Goal: Task Accomplishment & Management: Manage account settings

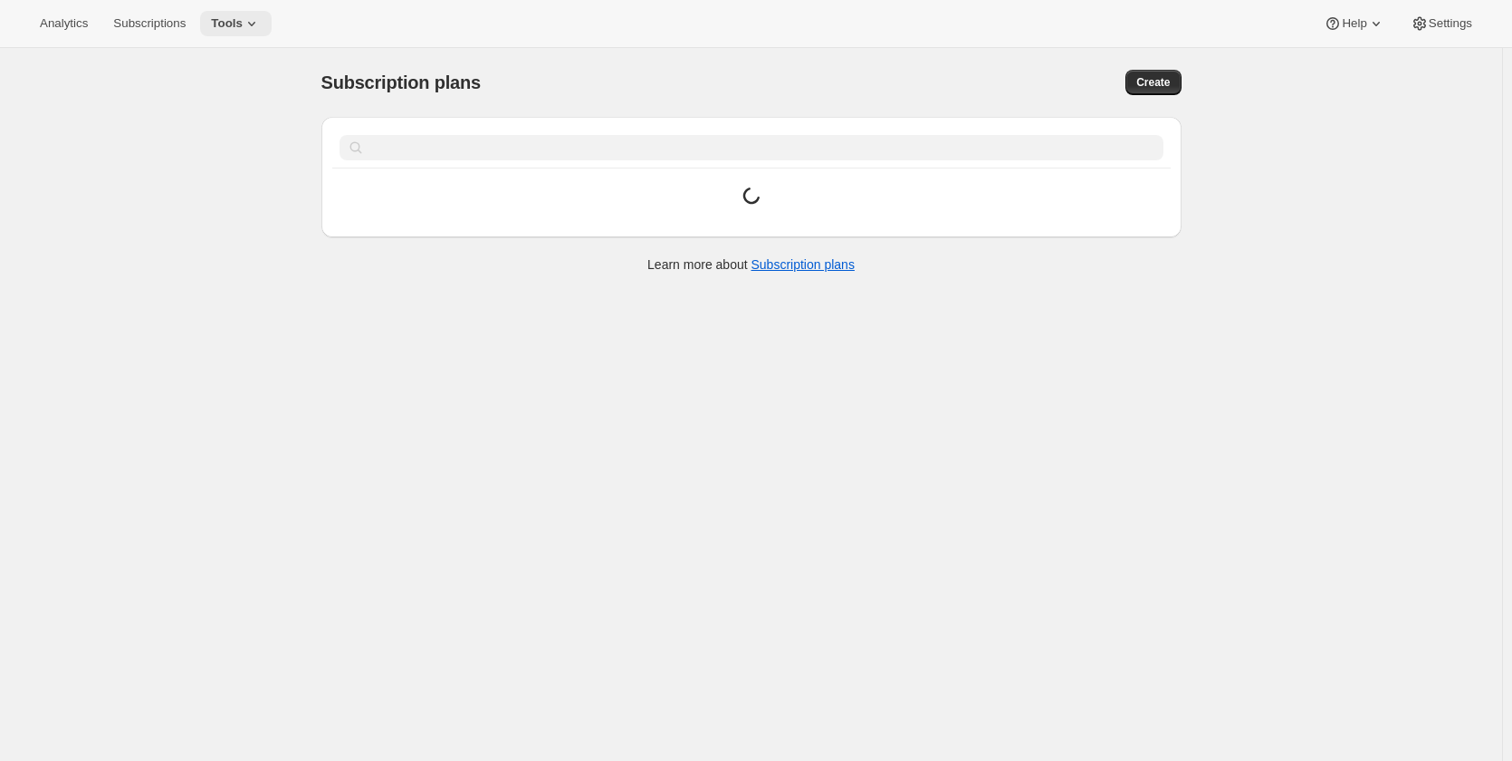
click at [244, 25] on icon at bounding box center [252, 23] width 18 height 18
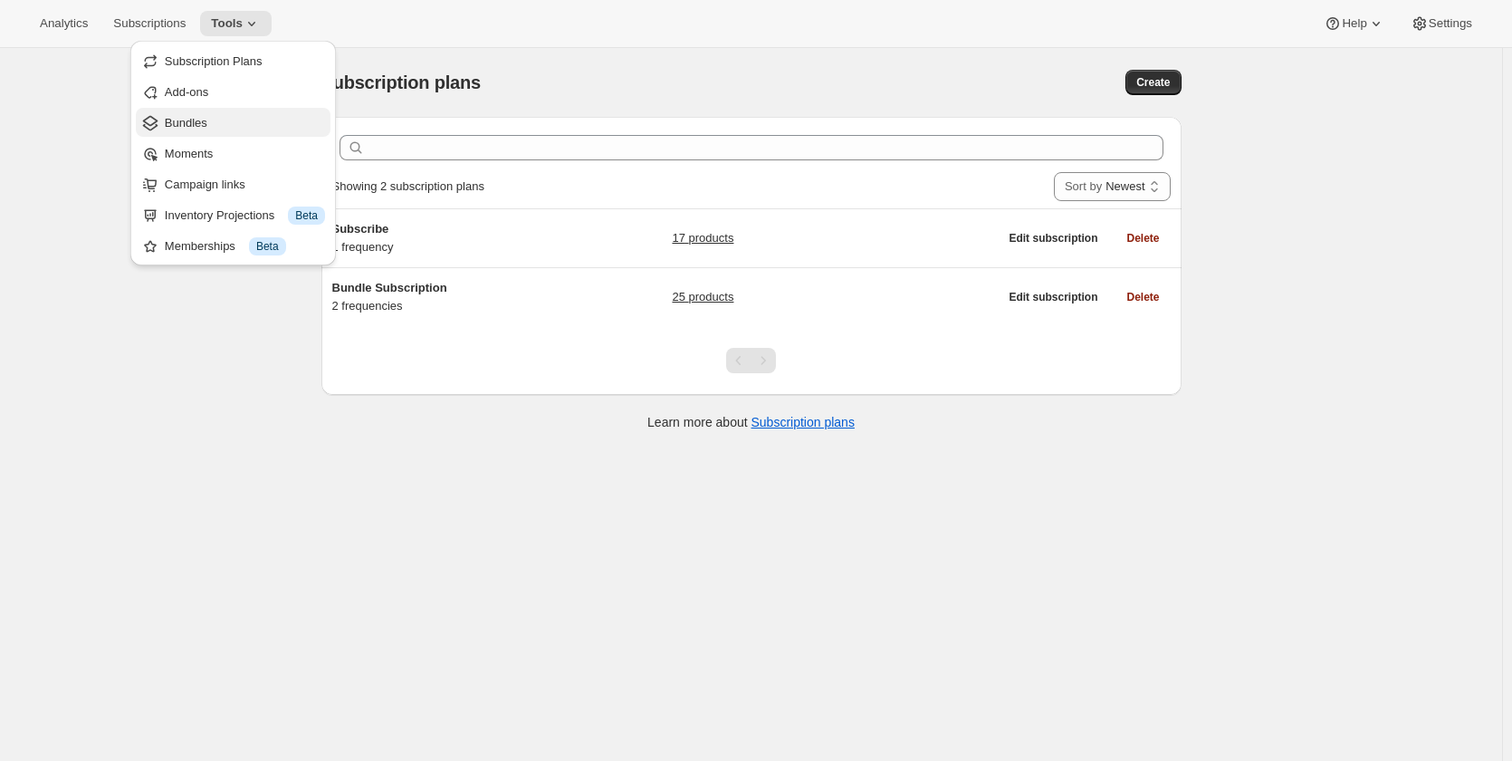
click at [220, 120] on span "Bundles" at bounding box center [245, 123] width 160 height 18
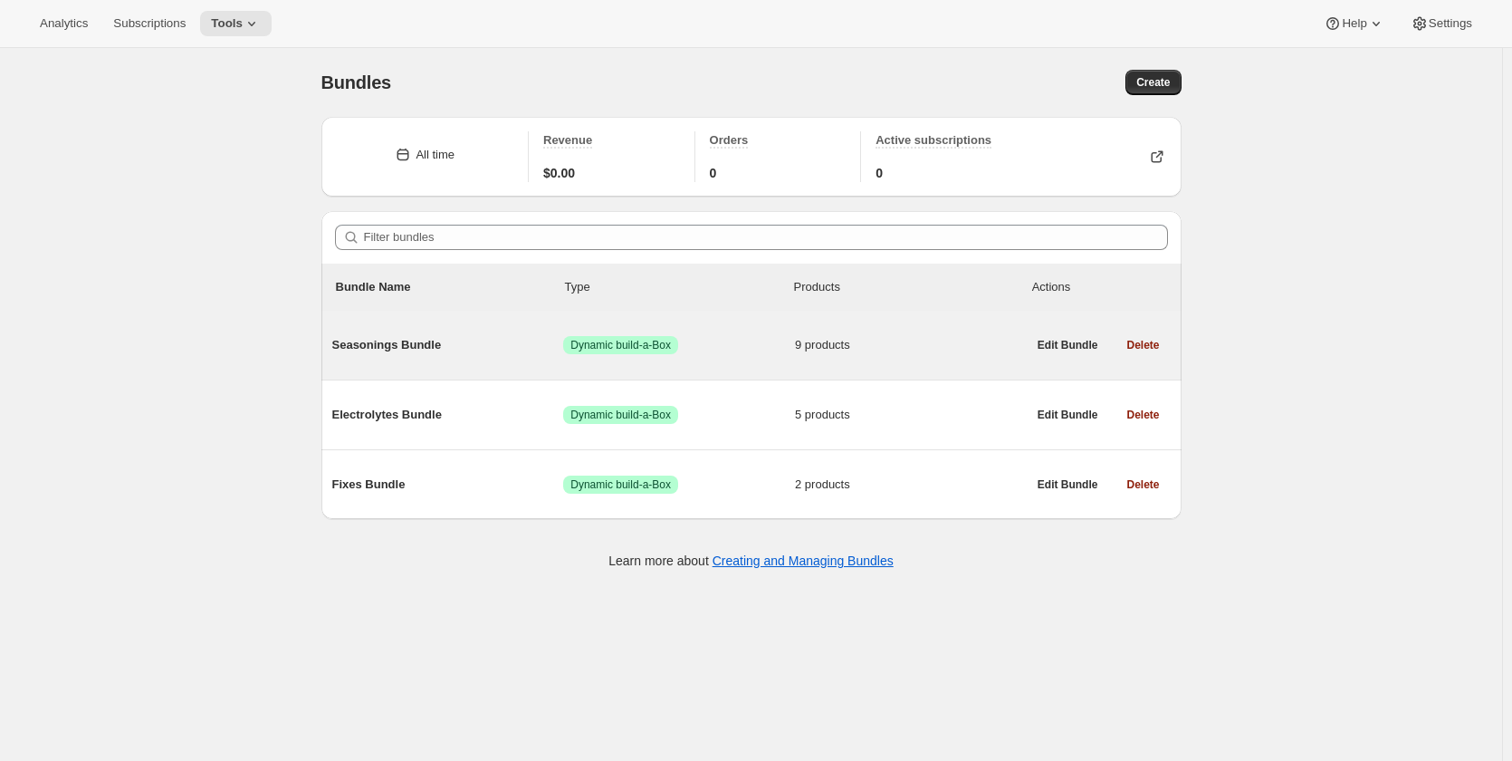
click at [391, 333] on div "Seasonings Bundle Success Dynamic build-a-Box 9 products" at bounding box center [679, 344] width 695 height 47
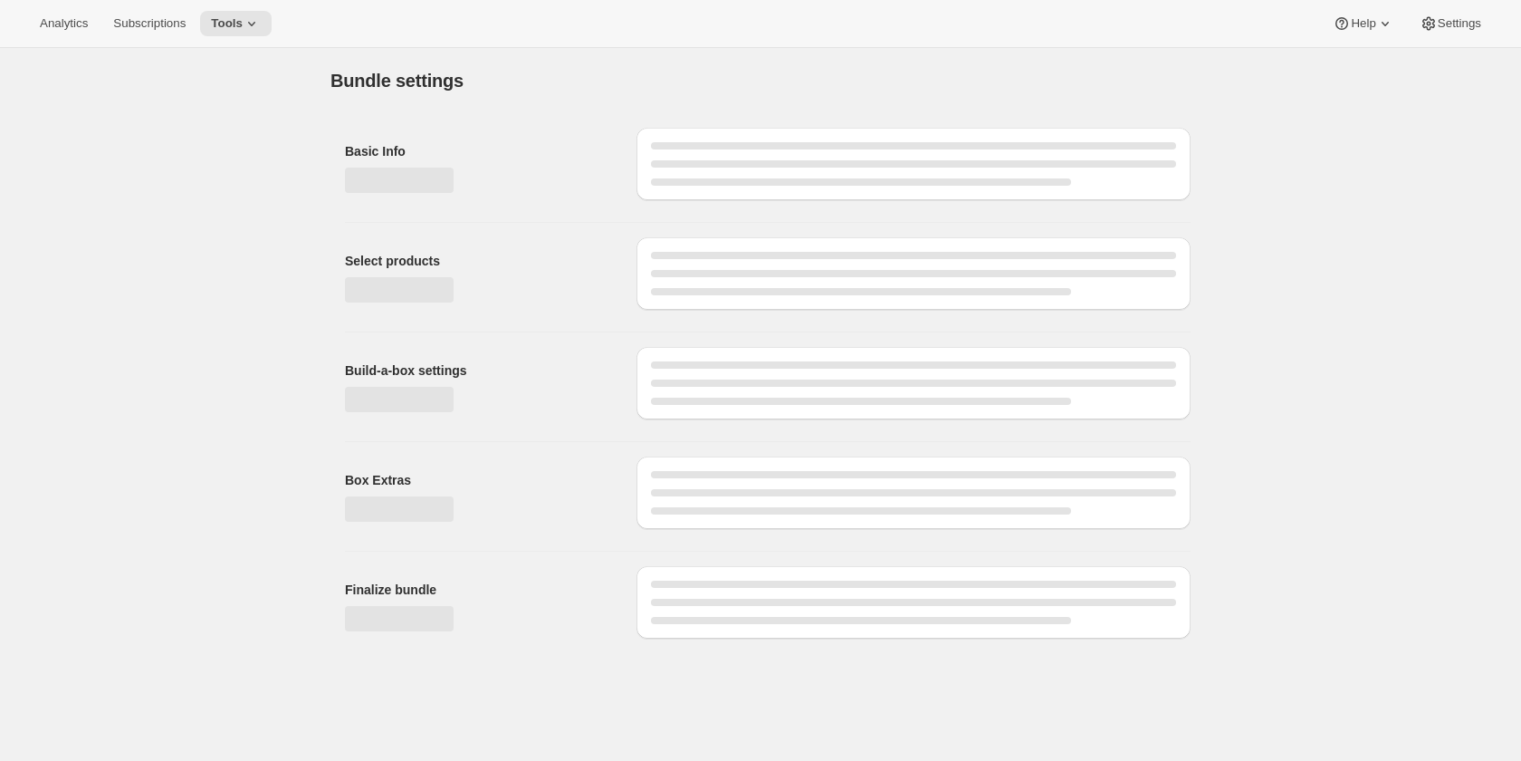
type input "Seasonings Bundle"
radio input "true"
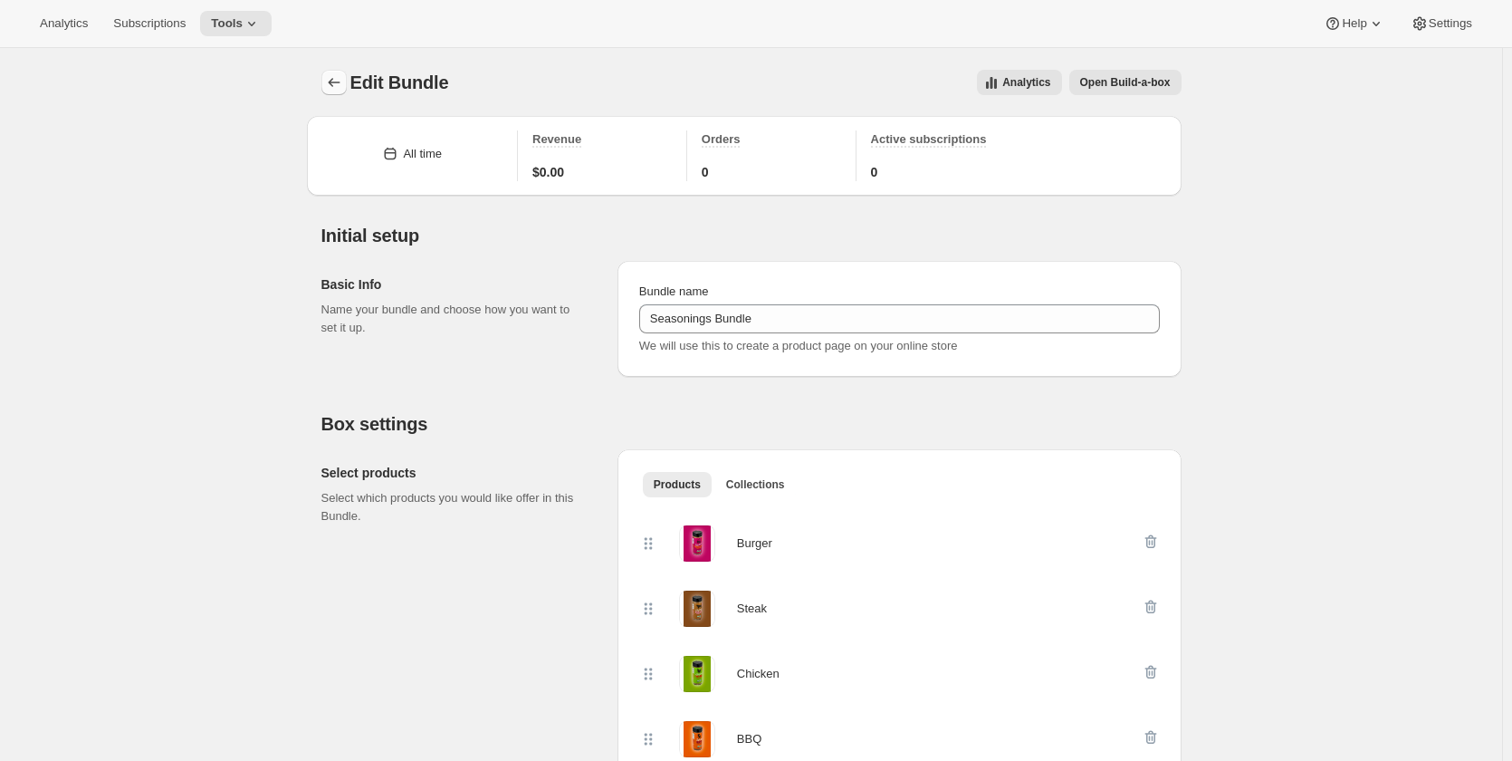
click at [343, 82] on icon "Bundles" at bounding box center [334, 82] width 18 height 18
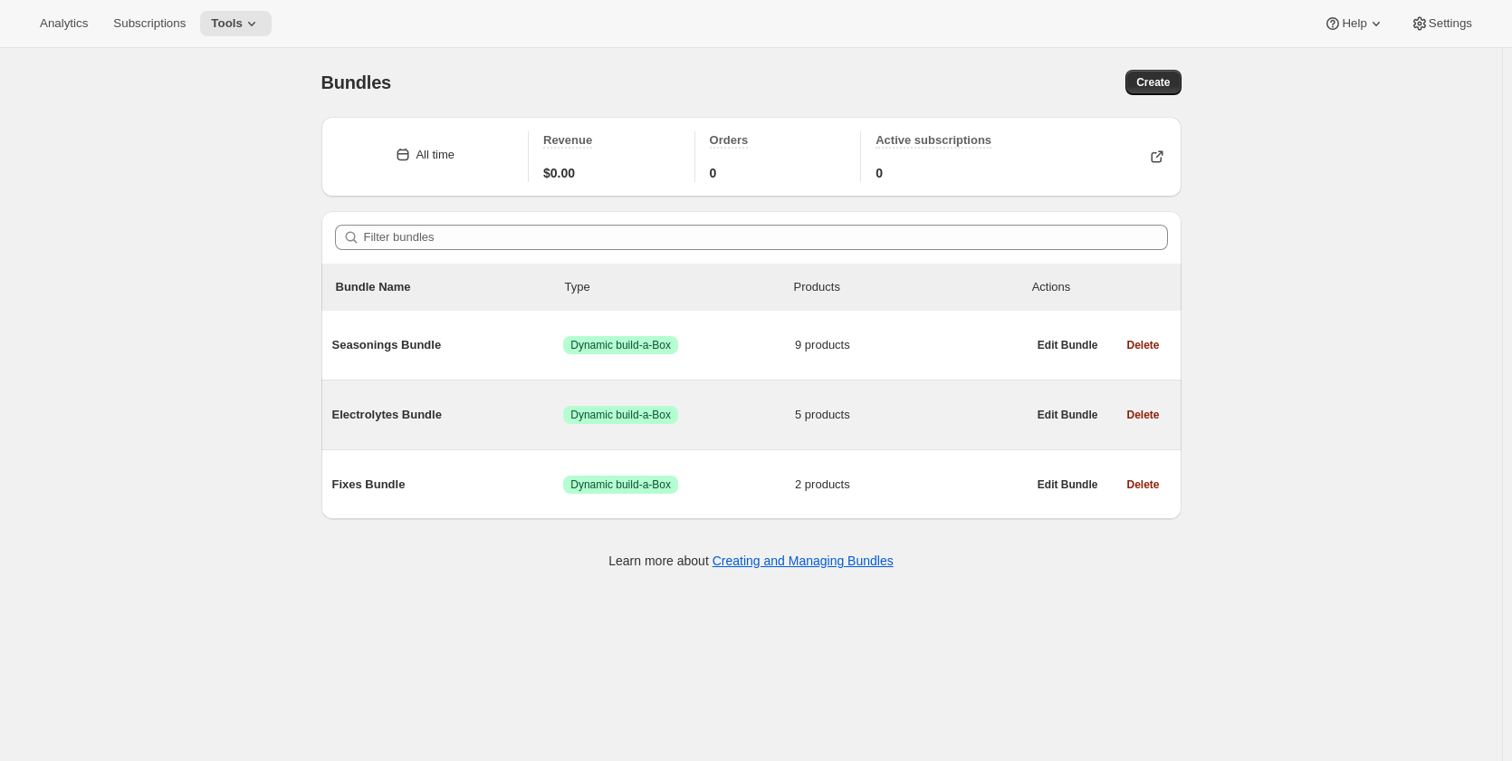
click at [379, 408] on span "Electrolytes Bundle" at bounding box center [448, 415] width 232 height 18
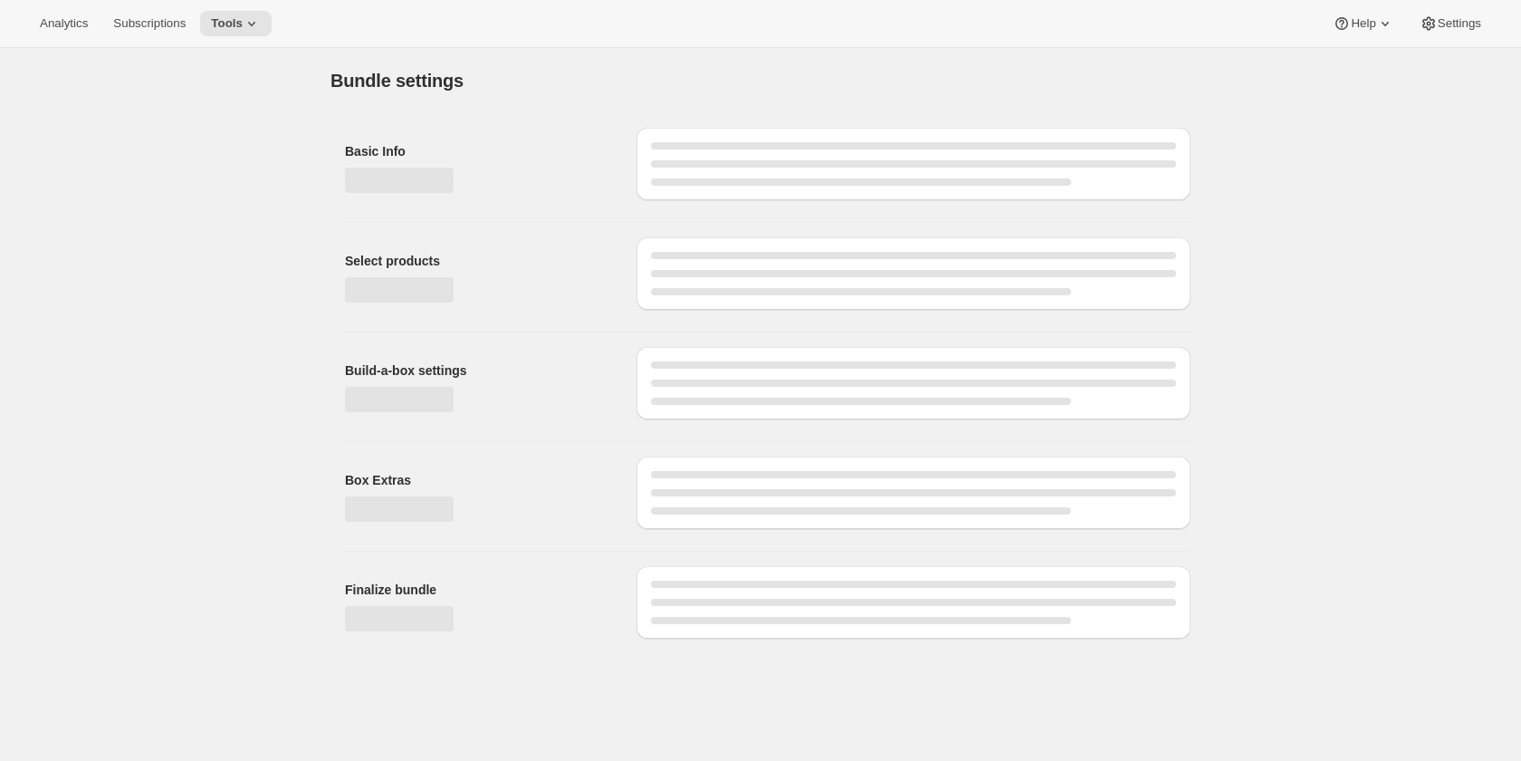
type input "Electrolytes Bundle"
radio input "true"
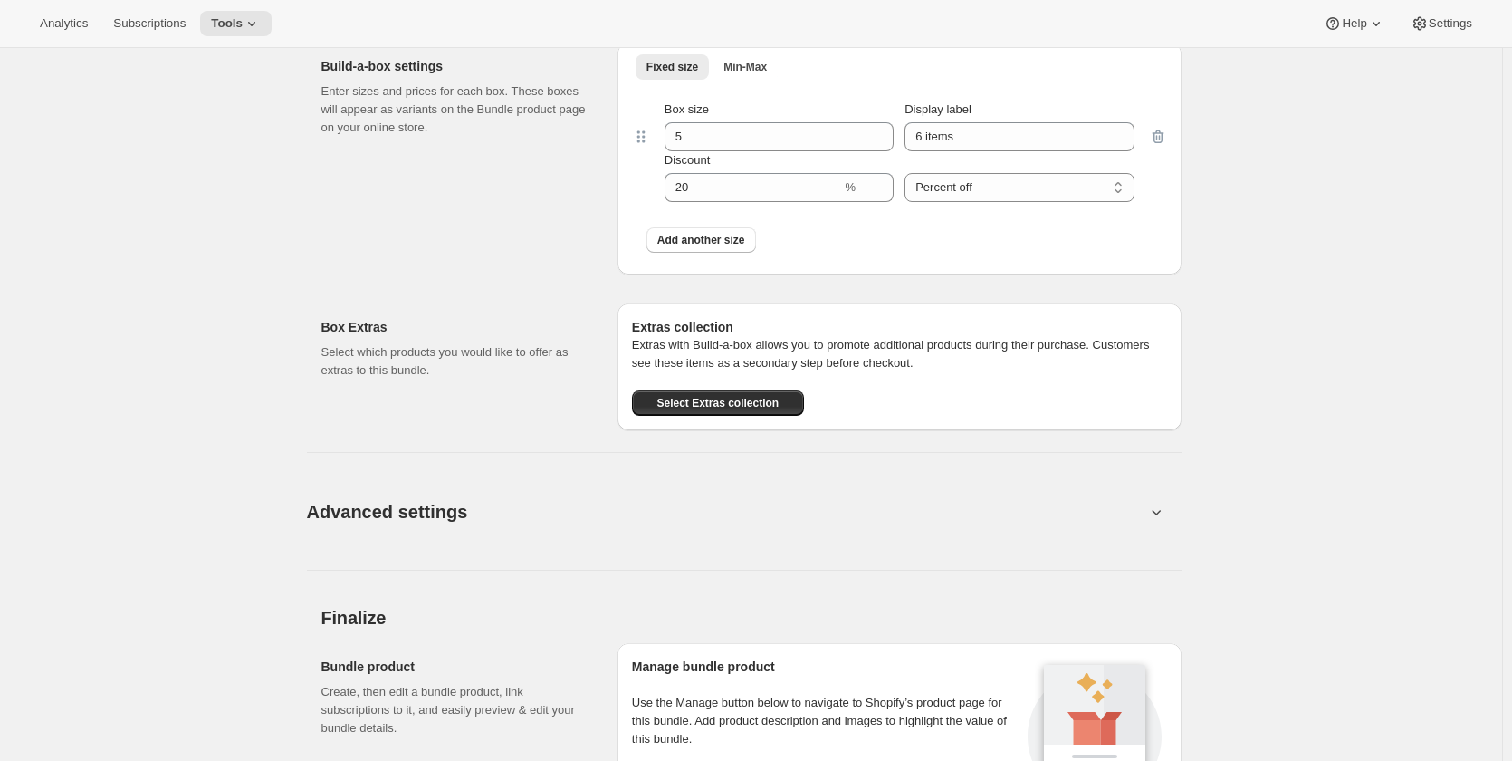
scroll to position [828, 0]
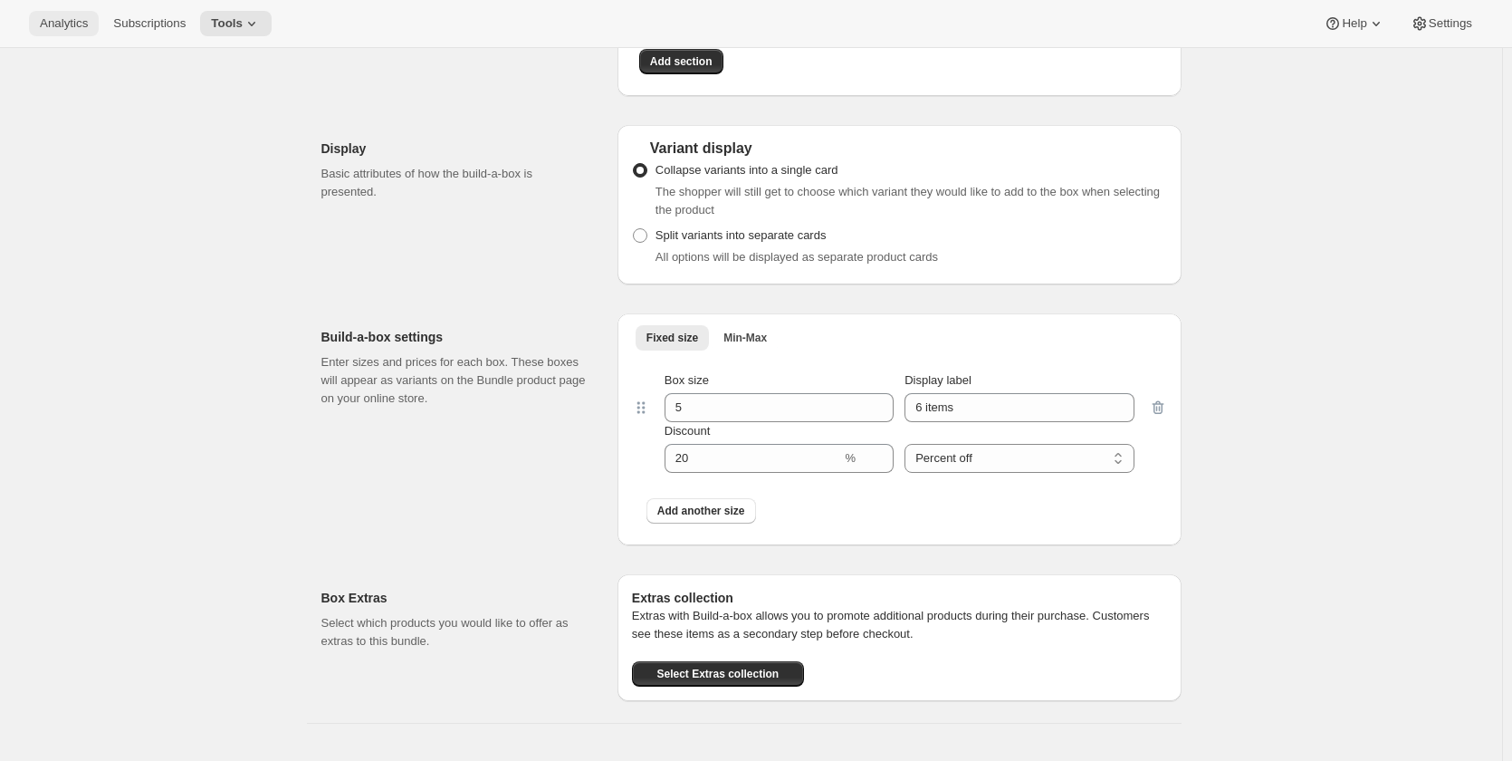
click at [74, 21] on span "Analytics" at bounding box center [64, 23] width 48 height 14
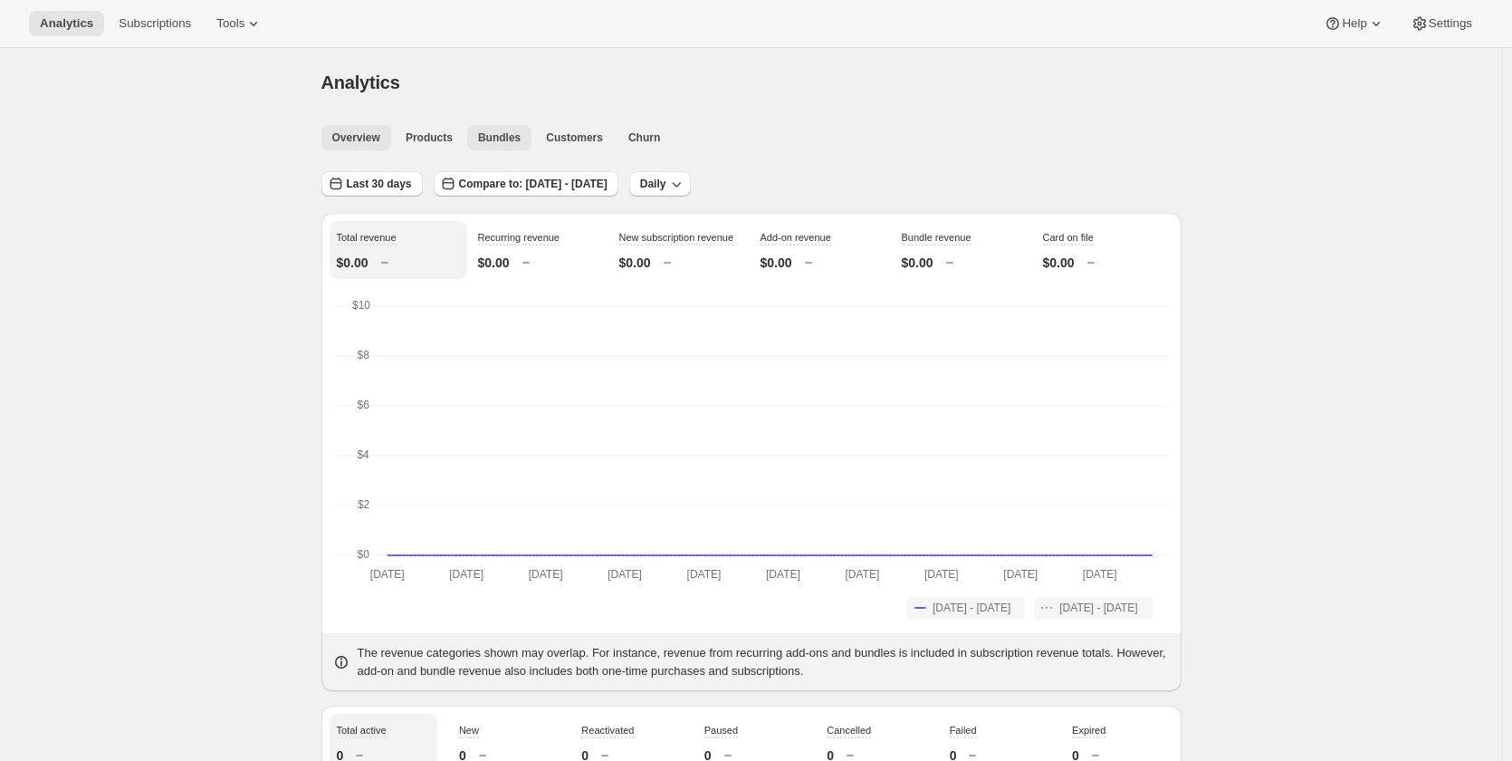
click at [502, 139] on span "Bundles" at bounding box center [499, 137] width 43 height 14
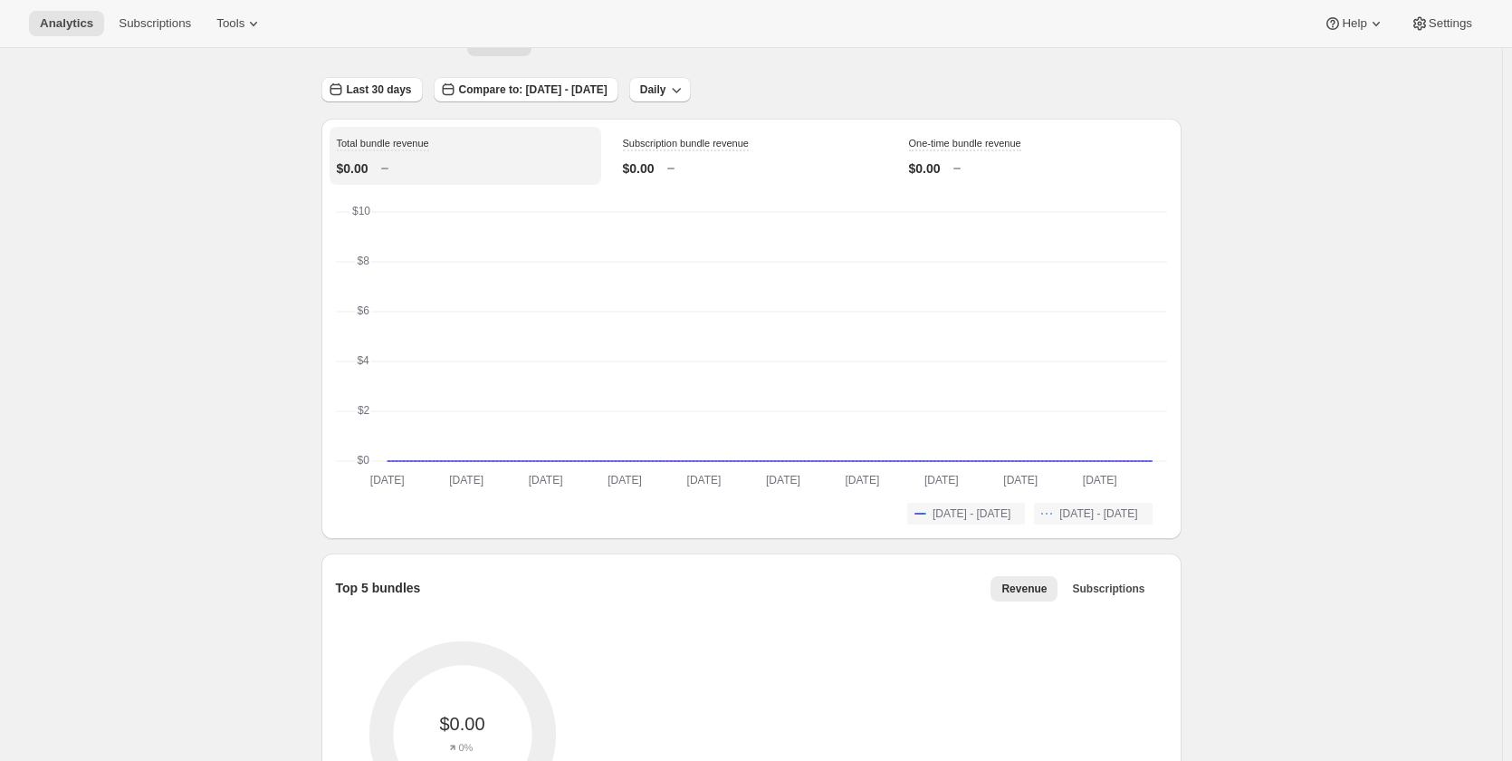
scroll to position [77, 0]
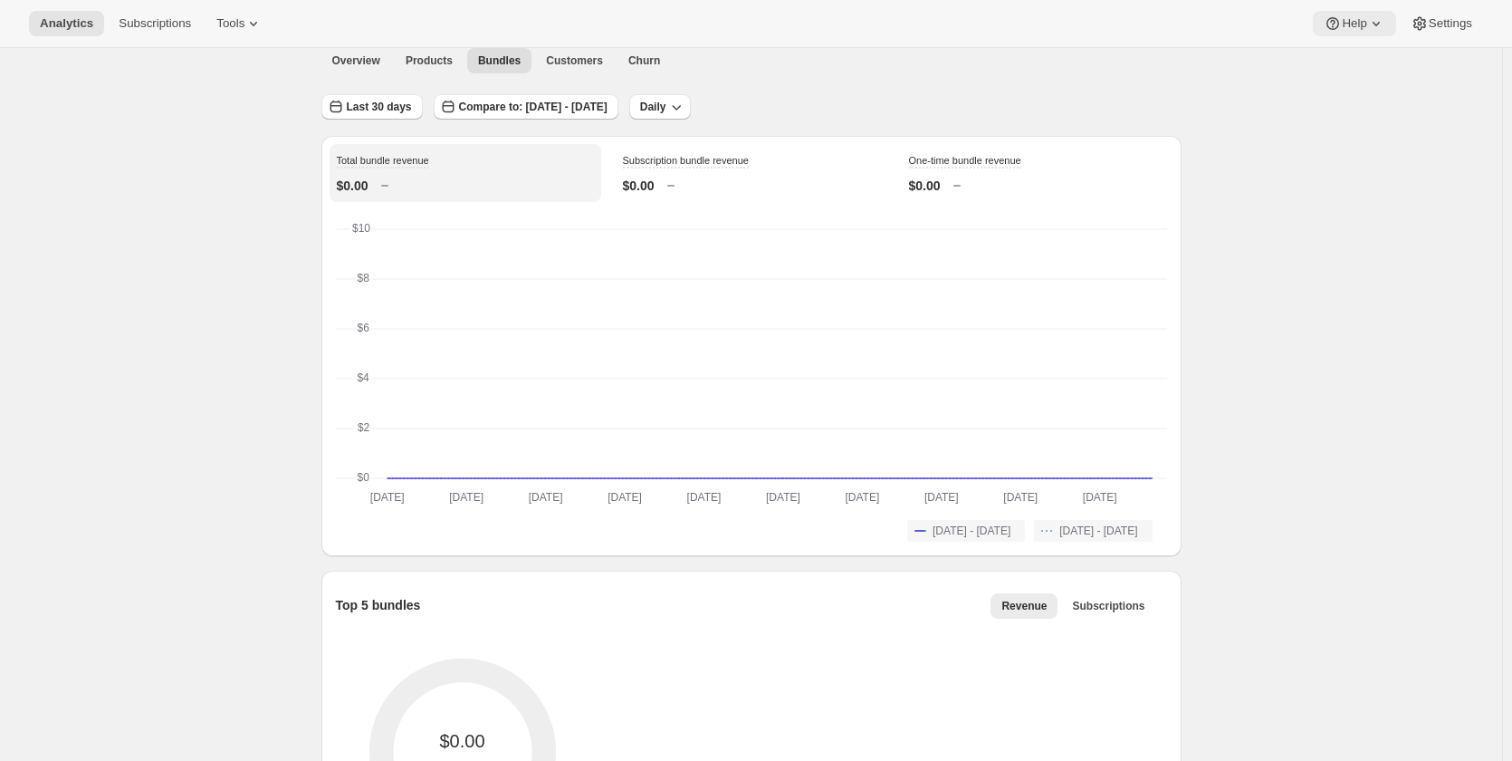
click at [1346, 28] on span "Help" at bounding box center [1354, 23] width 24 height 14
click at [1351, 56] on span "Setup guide" at bounding box center [1355, 61] width 62 height 14
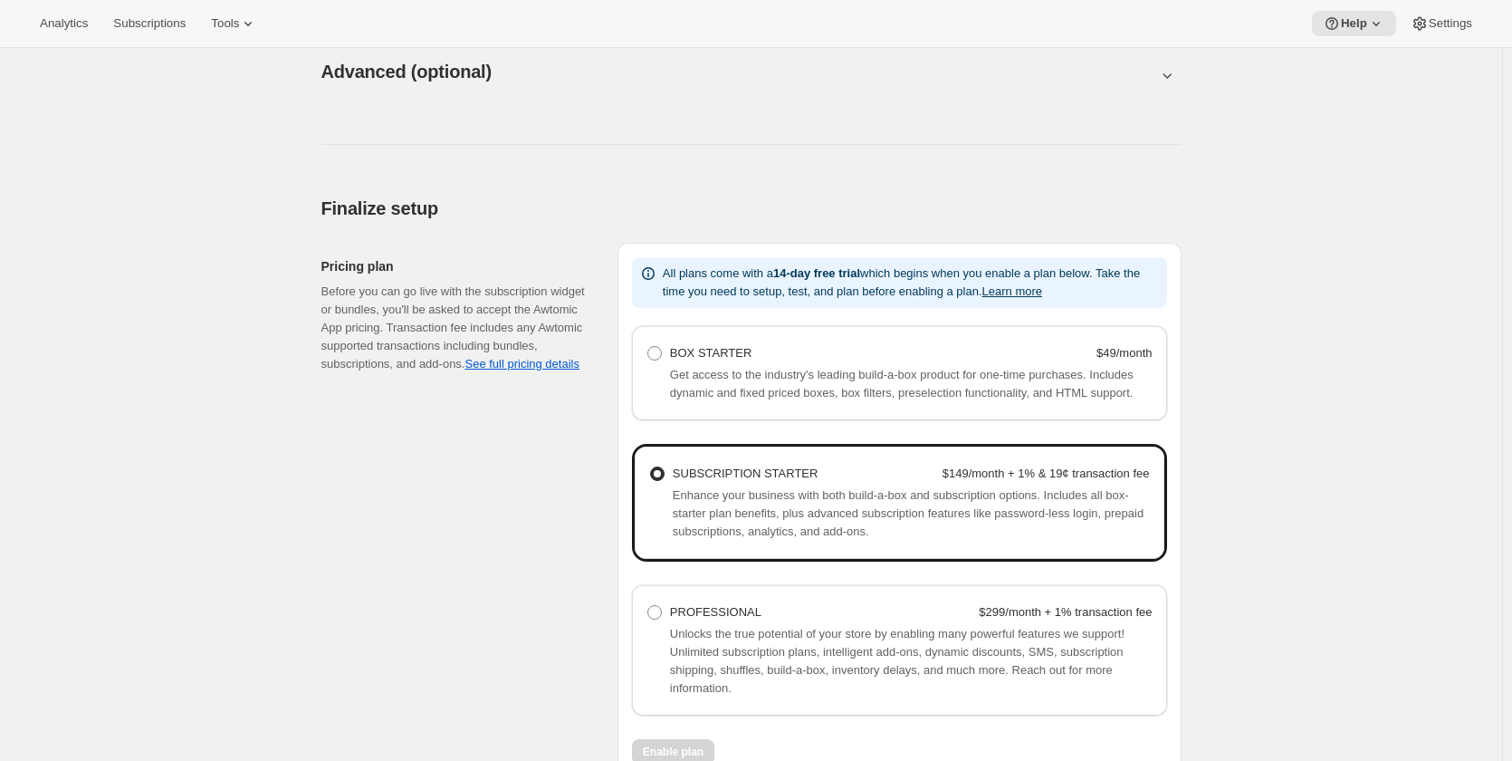
scroll to position [574, 0]
